Goal: Information Seeking & Learning: Learn about a topic

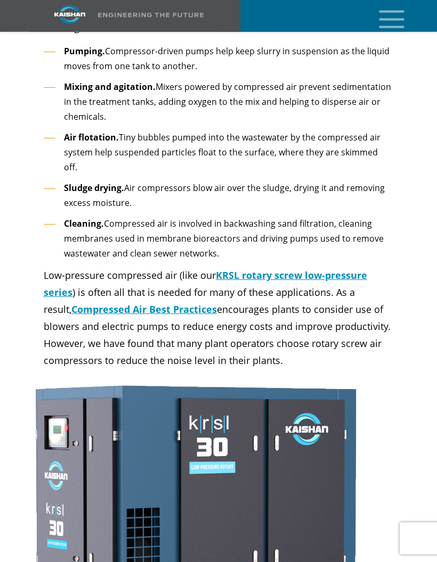
scroll to position [1798, 0]
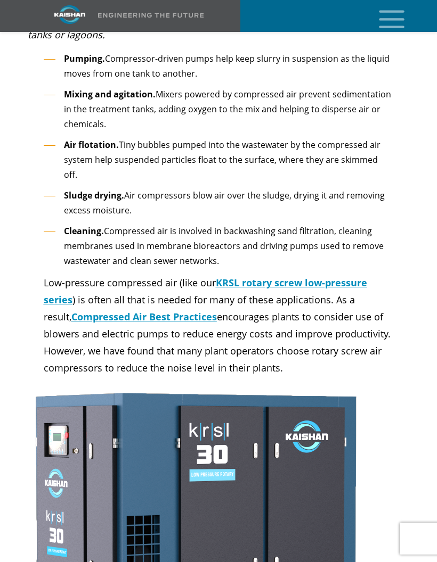
click at [397, 16] on icon "mobile menu" at bounding box center [391, 18] width 34 height 33
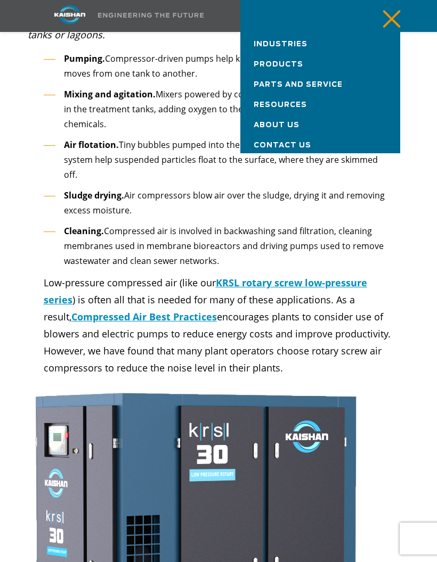
click at [299, 39] on link "Industries" at bounding box center [320, 42] width 160 height 20
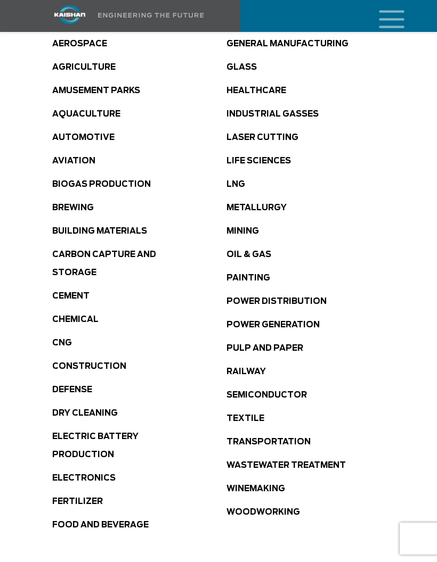
scroll to position [601, 0]
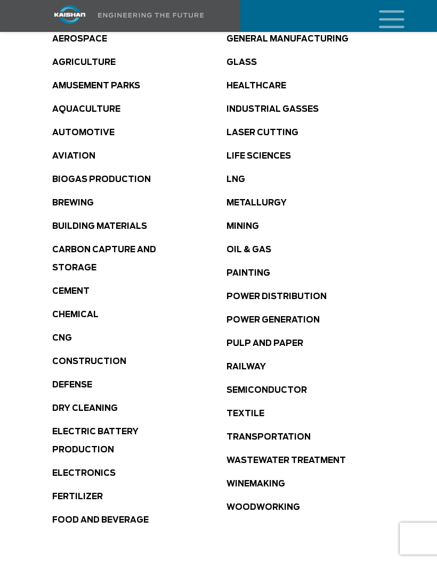
click at [253, 457] on link "Wastewater Treatment" at bounding box center [285, 461] width 119 height 8
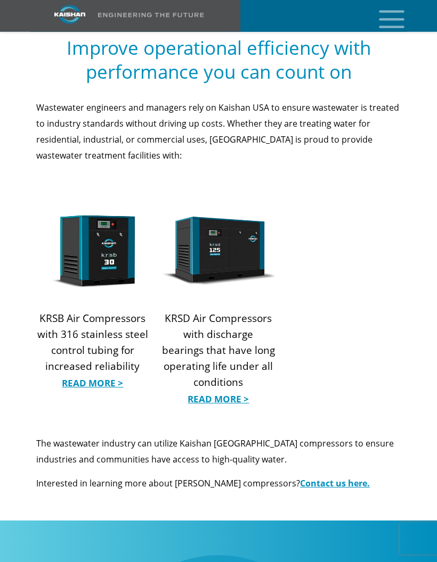
scroll to position [1146, 0]
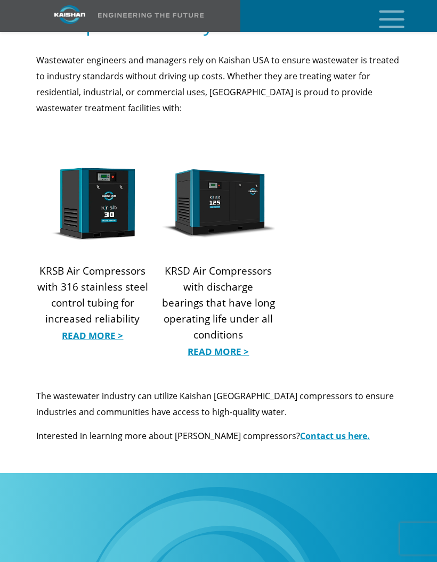
click at [83, 328] on link "Read More >" at bounding box center [92, 336] width 113 height 16
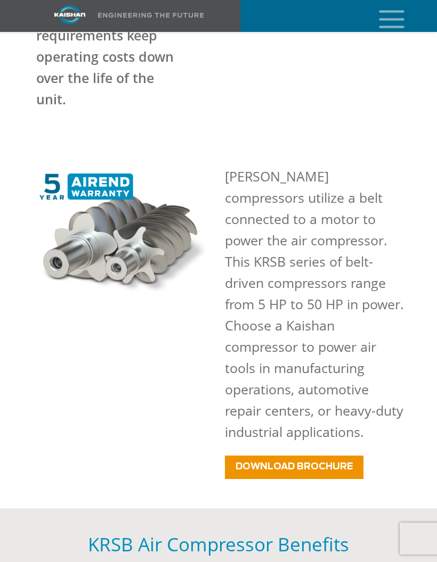
scroll to position [627, 0]
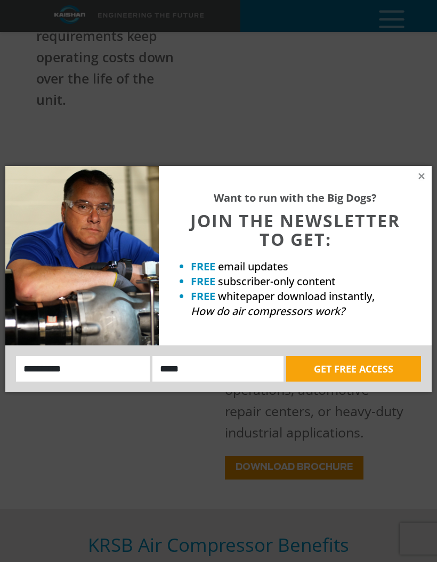
click at [250, 80] on div "Want to run with the Big Dogs? JOIN THE NEWSLETTER TO GET: FREE email updates F…" at bounding box center [218, 281] width 437 height 562
